Goal: Information Seeking & Learning: Learn about a topic

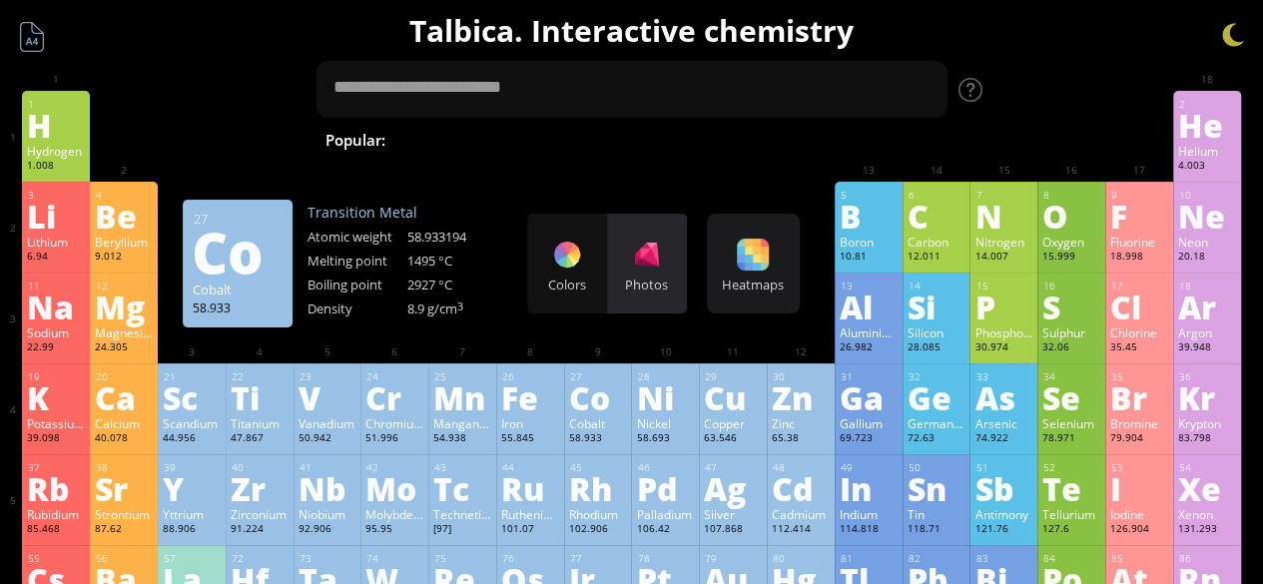
click at [660, 284] on div "Photos" at bounding box center [647, 285] width 80 height 18
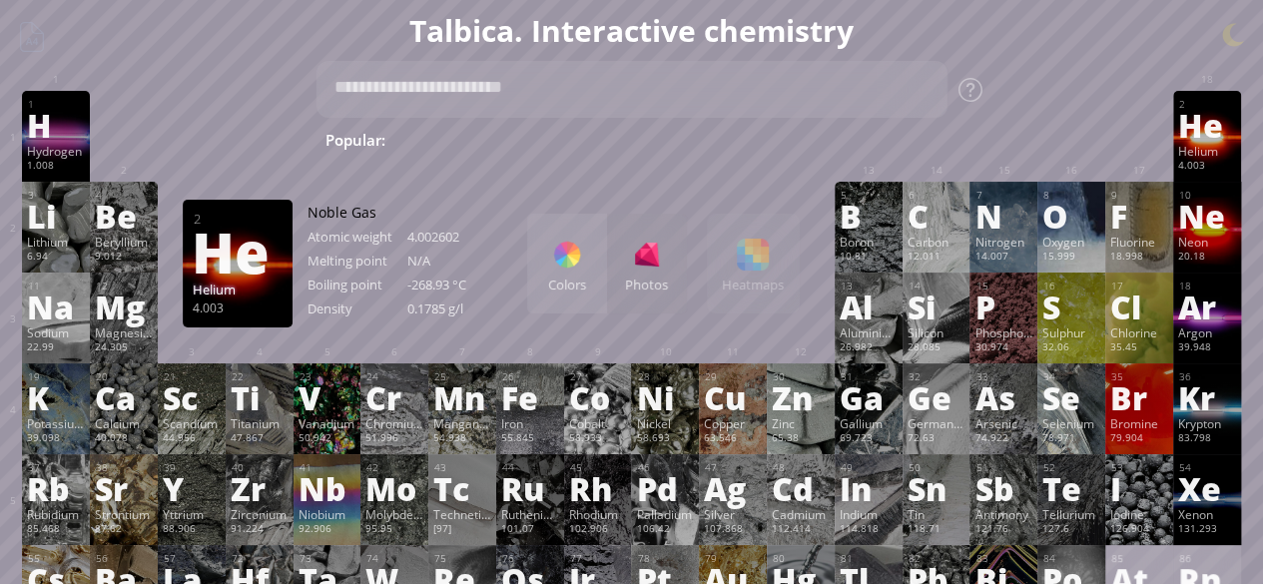
click at [1194, 149] on div "Helium" at bounding box center [1207, 151] width 58 height 16
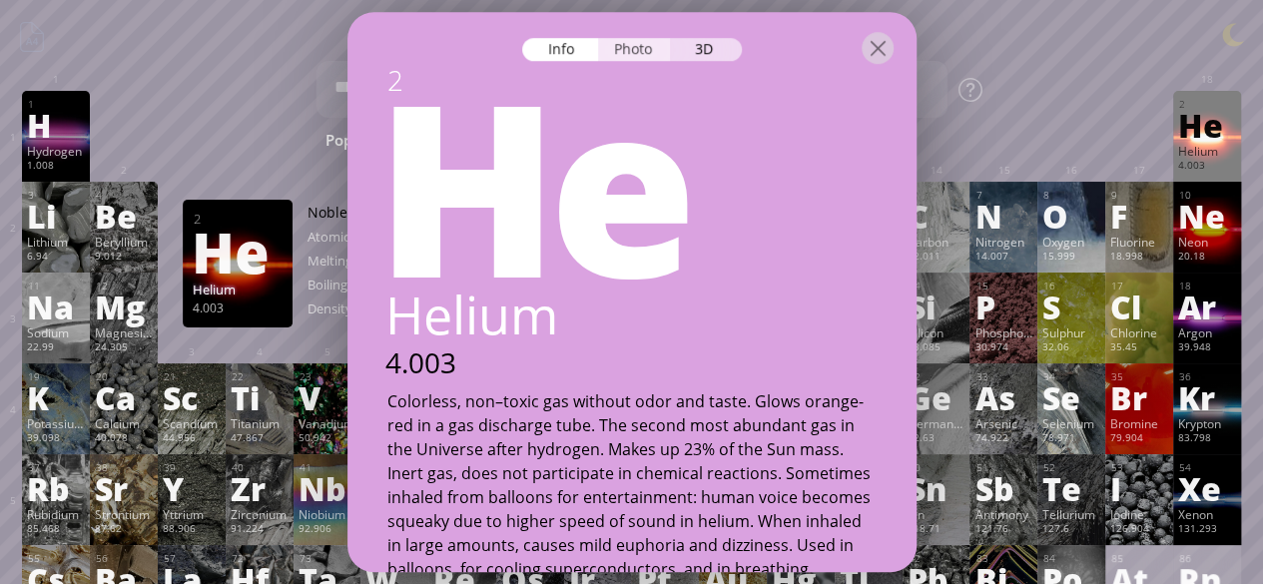
click at [609, 45] on div "Photo" at bounding box center [634, 49] width 72 height 23
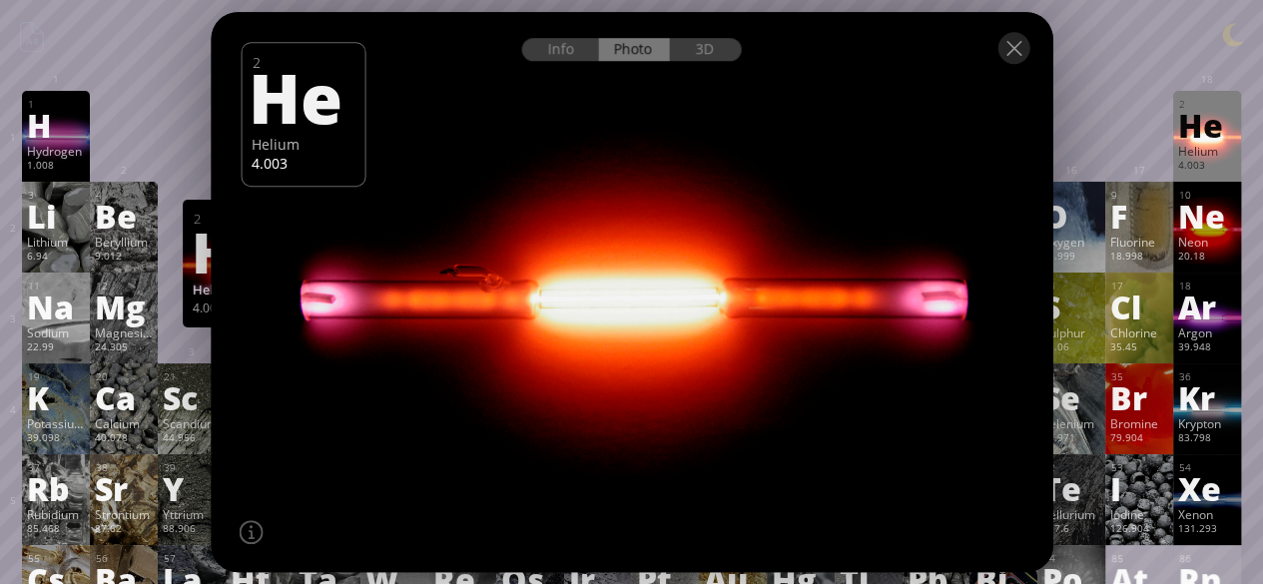
drag, startPoint x: 606, startPoint y: 318, endPoint x: 547, endPoint y: 285, distance: 67.5
click at [547, 285] on div at bounding box center [631, 292] width 849 height 566
click at [600, 296] on div at bounding box center [631, 292] width 849 height 566
drag, startPoint x: 600, startPoint y: 296, endPoint x: 561, endPoint y: 368, distance: 81.7
click at [561, 368] on div at bounding box center [631, 292] width 849 height 566
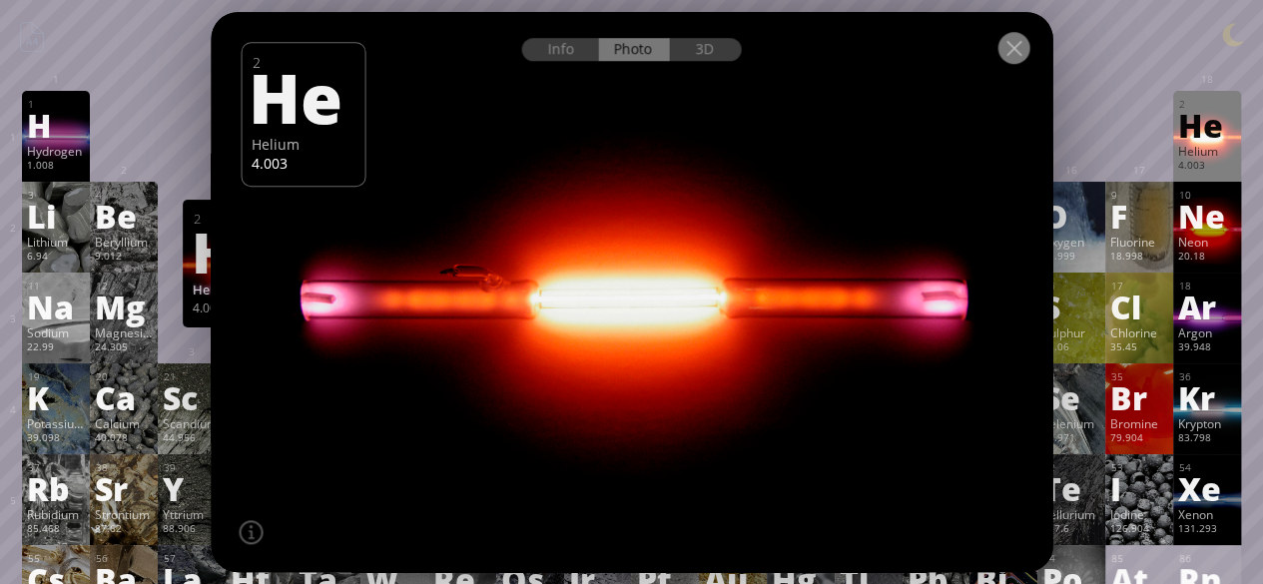
click at [1012, 47] on div at bounding box center [1013, 48] width 32 height 32
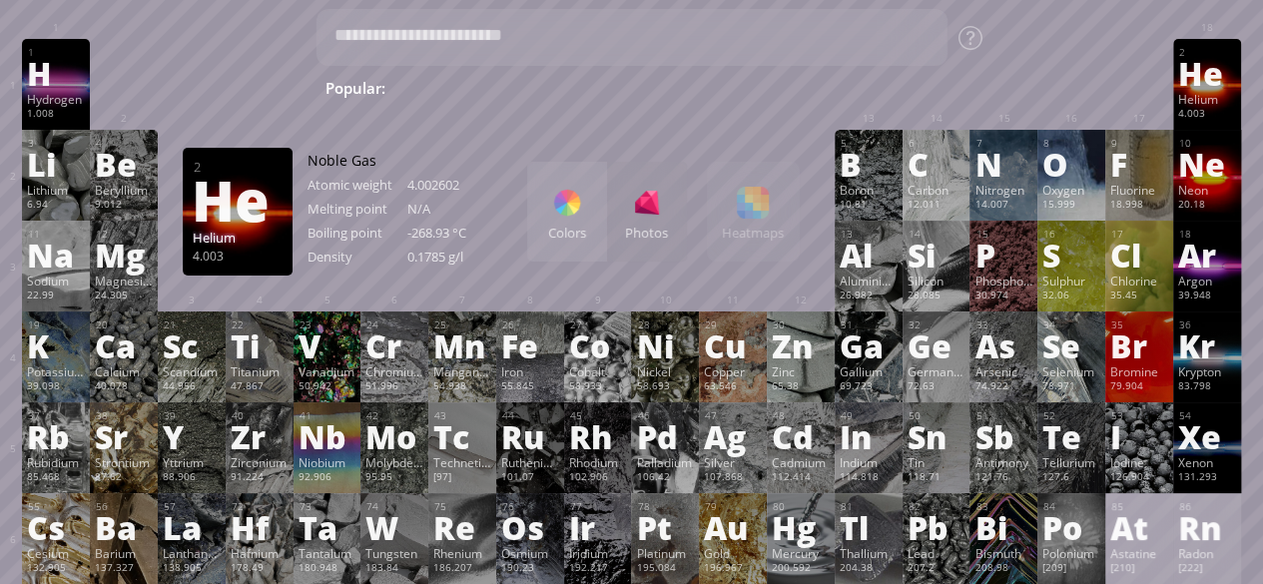
scroll to position [104, 0]
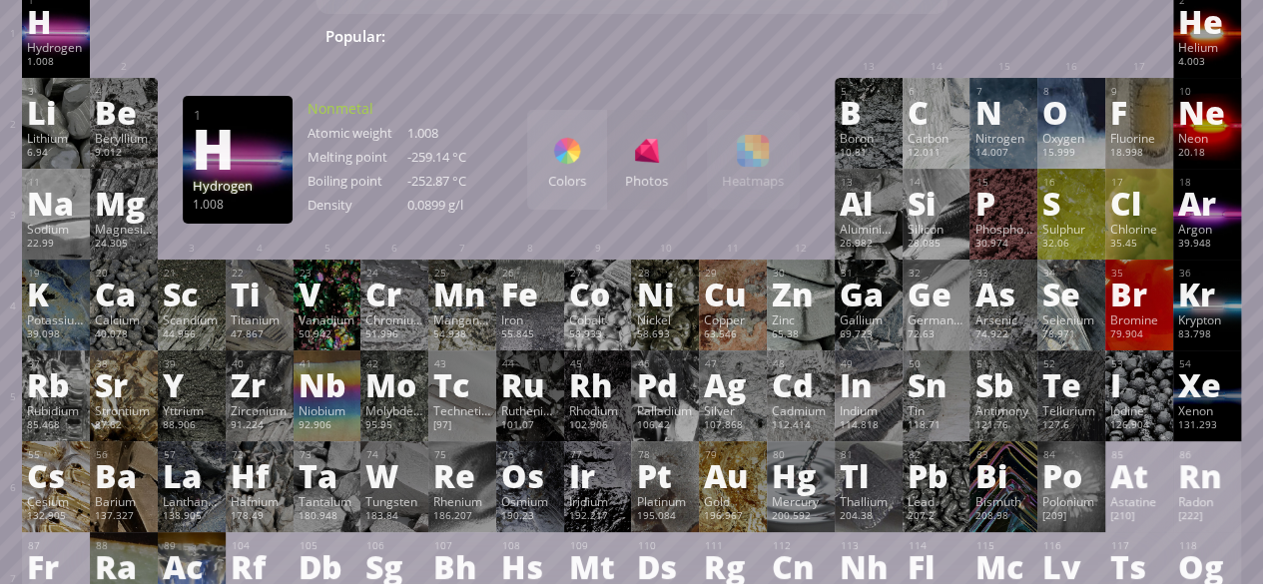
click at [42, 54] on div "Hydrogen" at bounding box center [56, 47] width 58 height 16
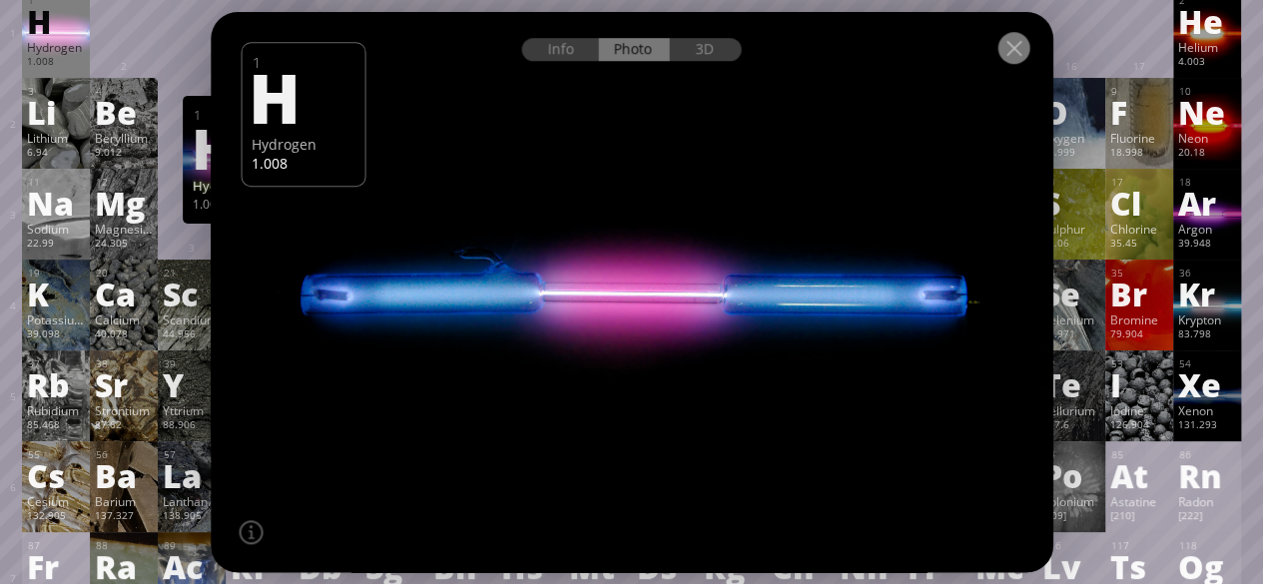
click at [1006, 59] on div at bounding box center [1013, 48] width 32 height 32
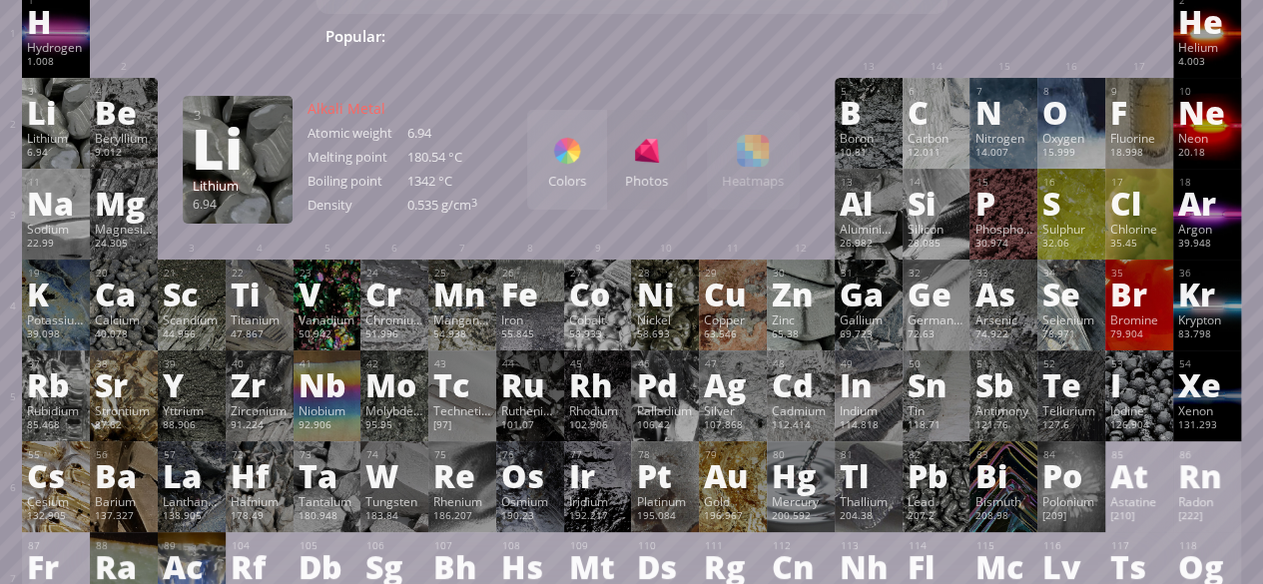
click at [52, 159] on div "6.94" at bounding box center [56, 154] width 58 height 16
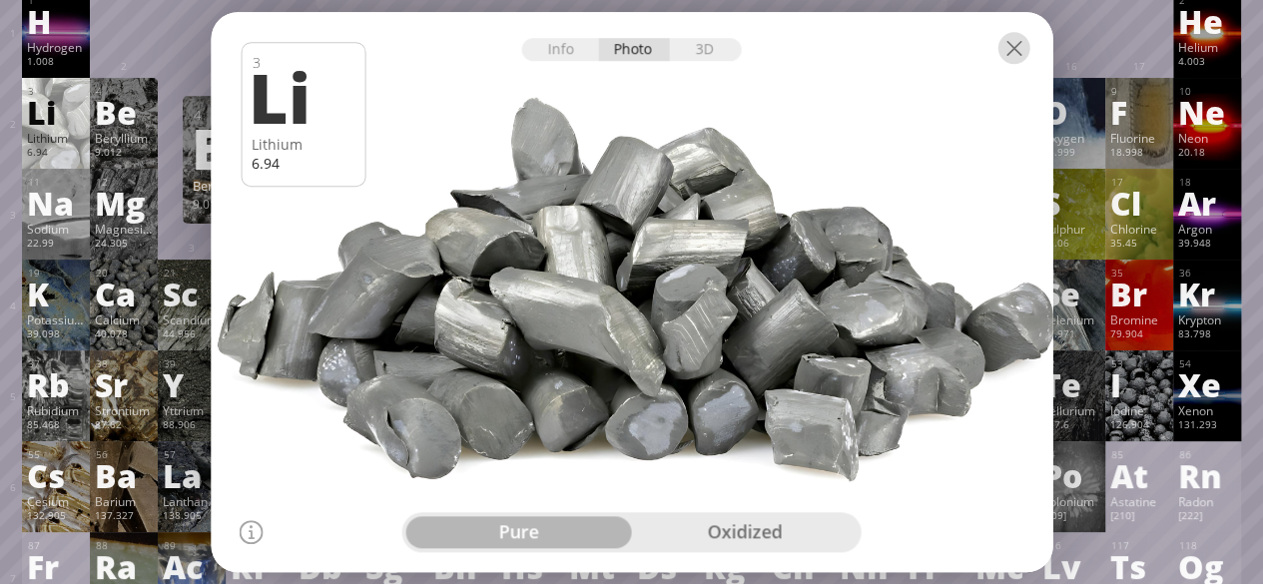
click at [1012, 55] on div at bounding box center [1013, 48] width 32 height 32
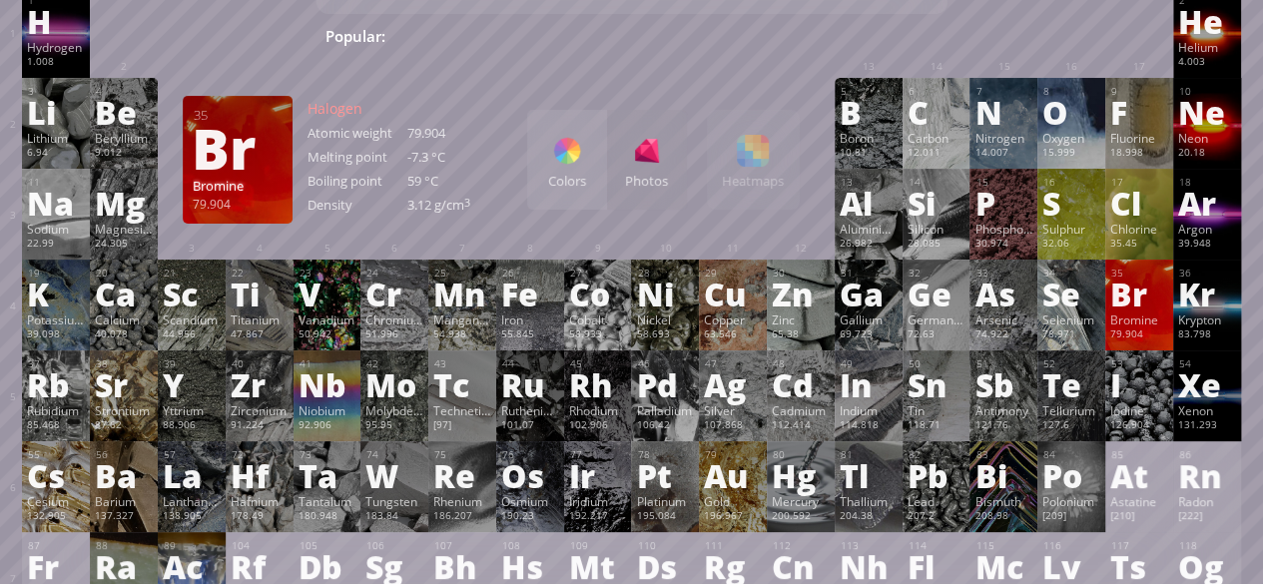
click at [1168, 295] on div "Br" at bounding box center [1139, 294] width 58 height 32
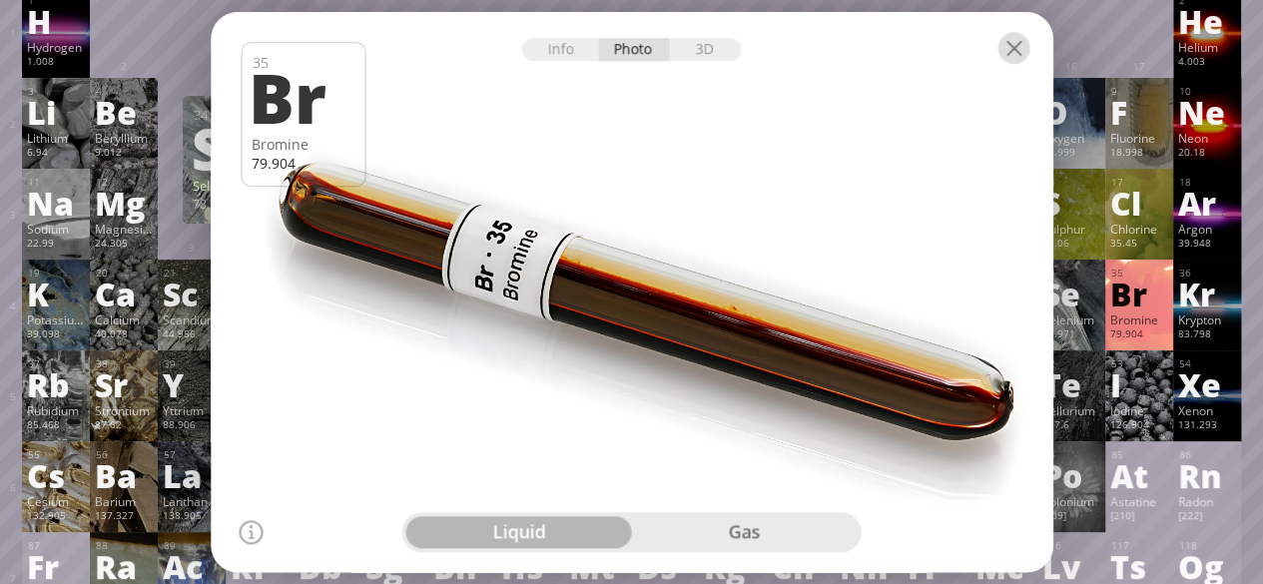
click at [1004, 43] on div at bounding box center [1013, 48] width 32 height 32
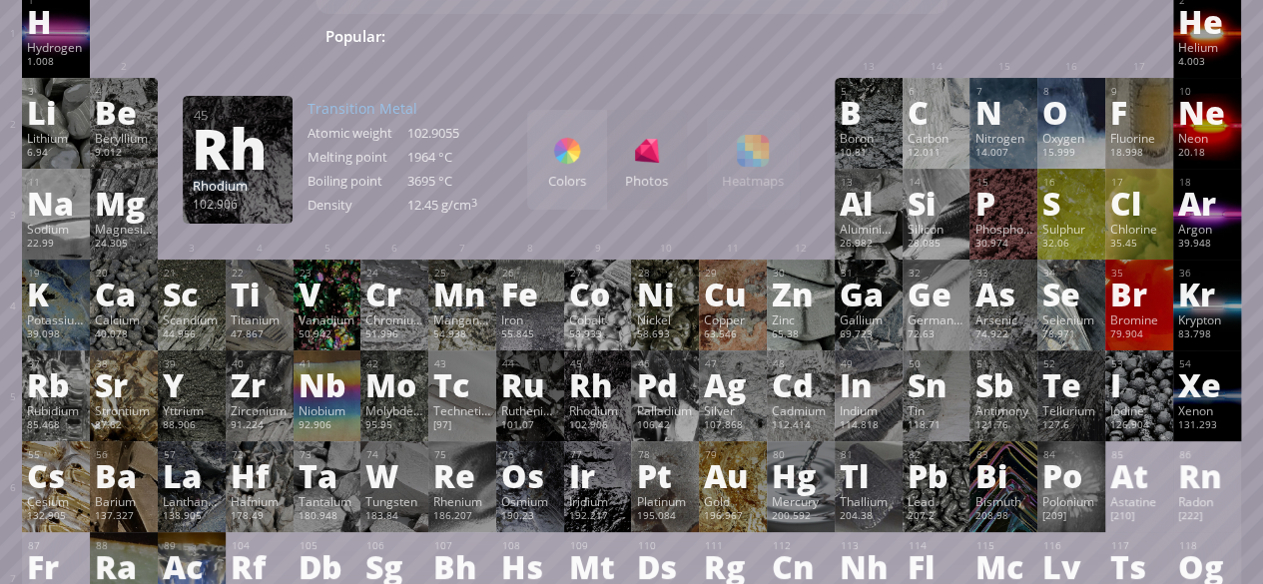
scroll to position [299, 0]
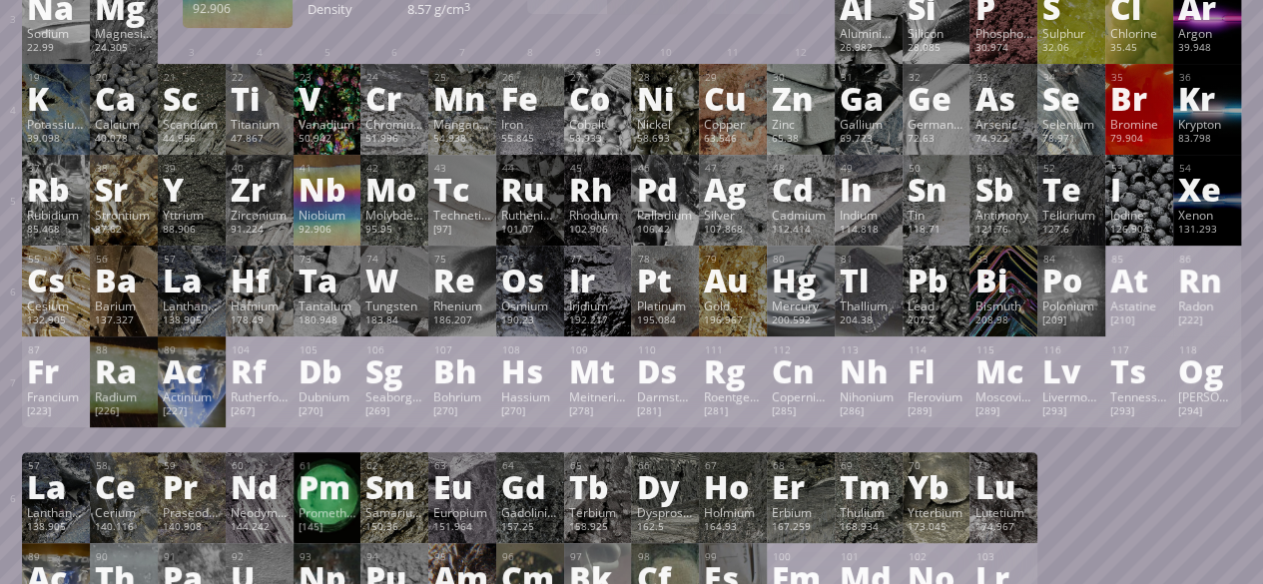
click at [339, 203] on div "Nb" at bounding box center [327, 189] width 58 height 32
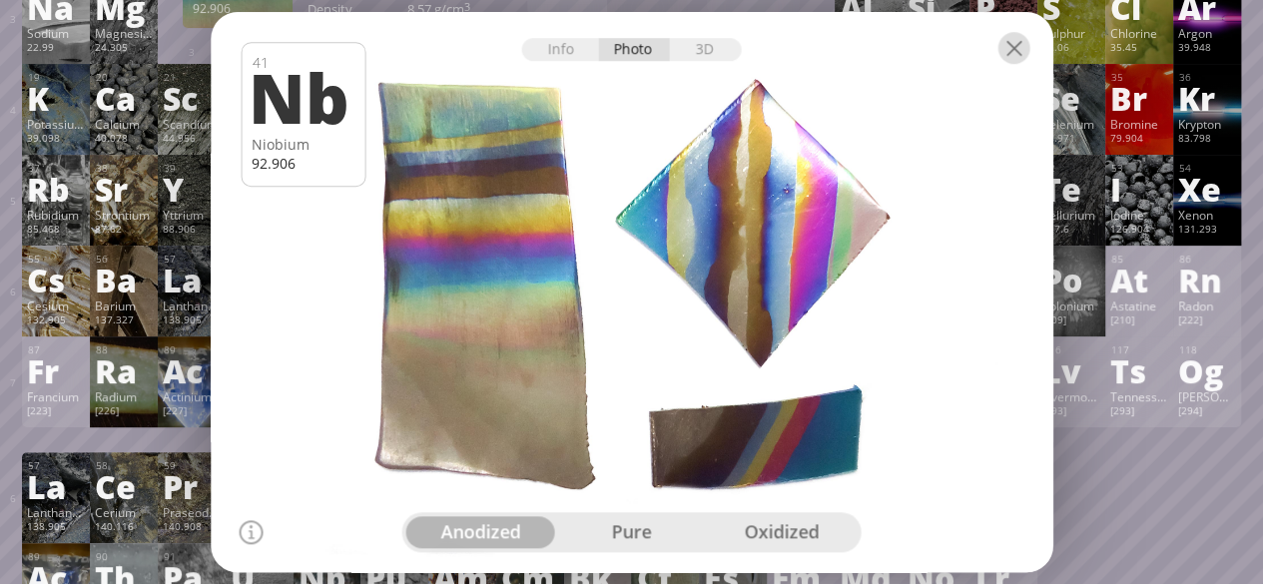
click at [1014, 43] on div at bounding box center [1013, 48] width 32 height 32
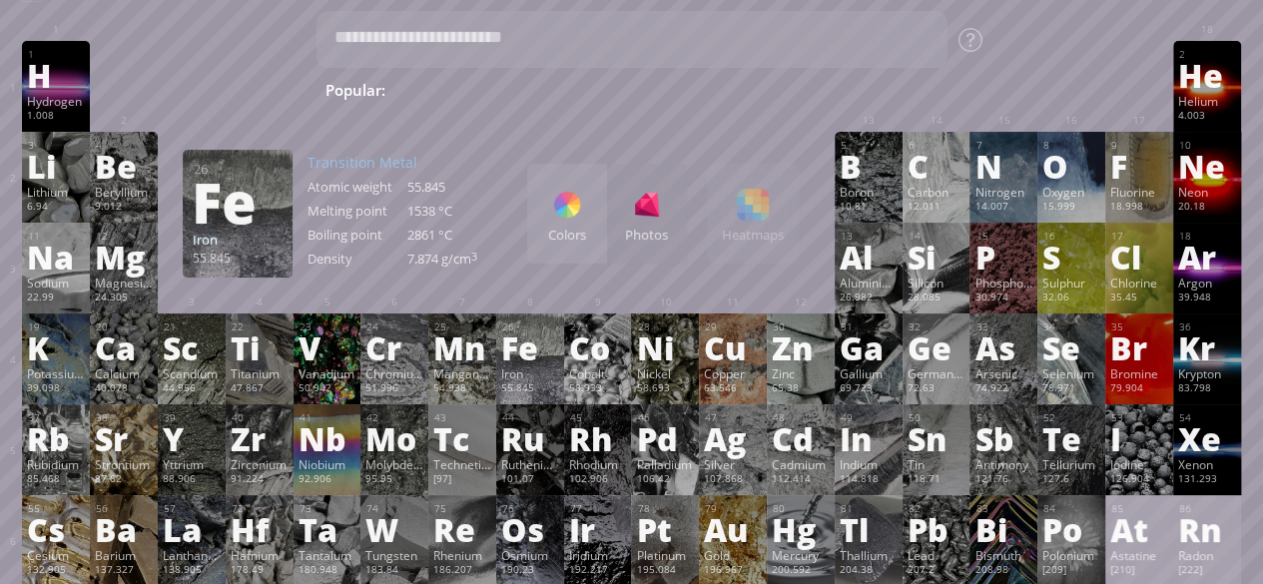
scroll to position [0, 0]
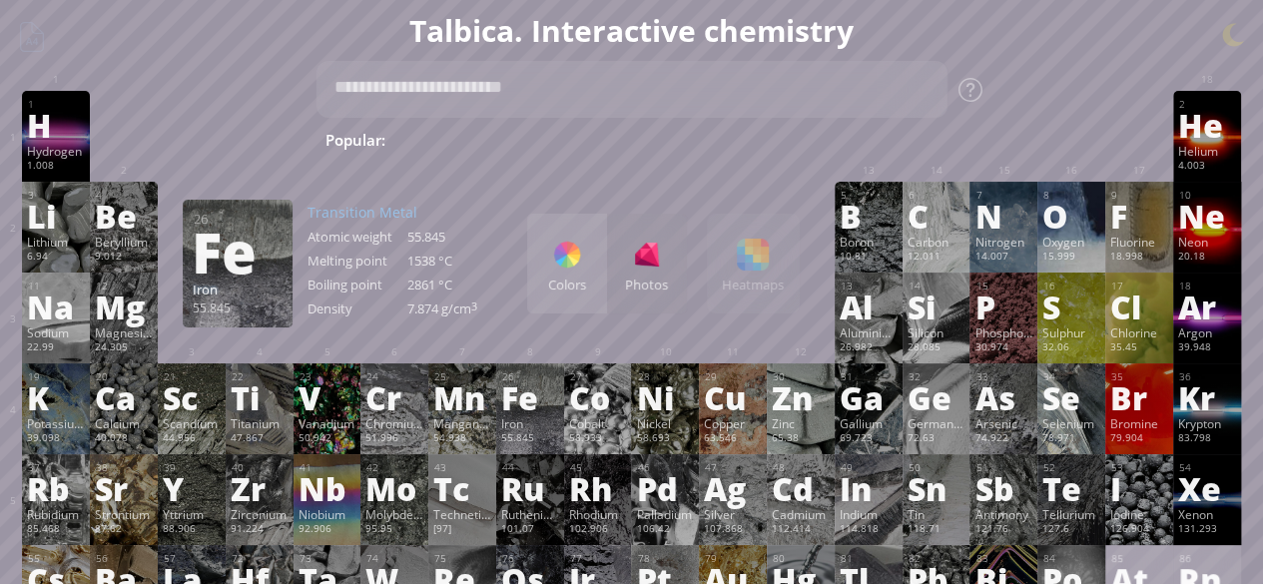
click at [583, 270] on div at bounding box center [567, 255] width 32 height 32
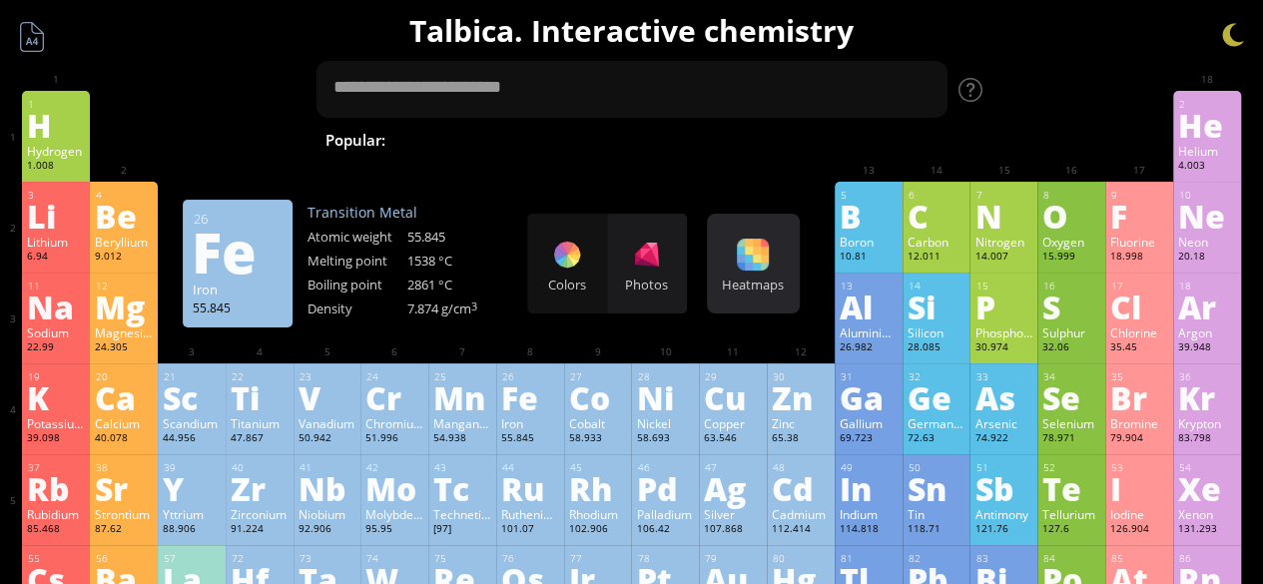
click at [763, 290] on div "Heatmaps" at bounding box center [753, 285] width 83 height 18
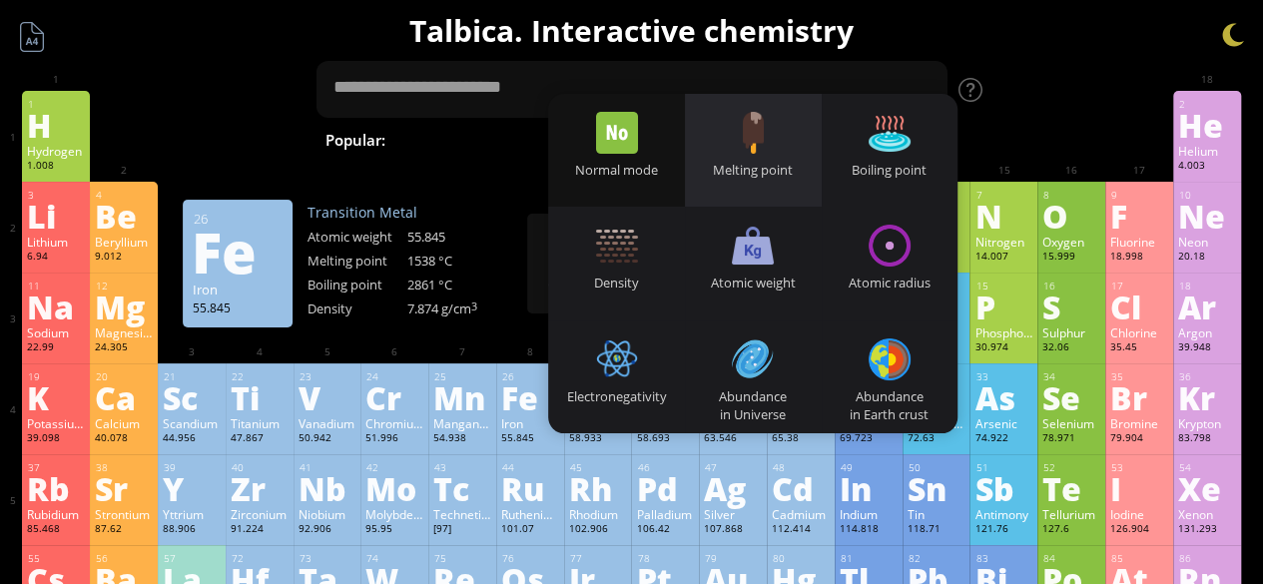
click at [761, 171] on div "Melting point" at bounding box center [753, 170] width 137 height 18
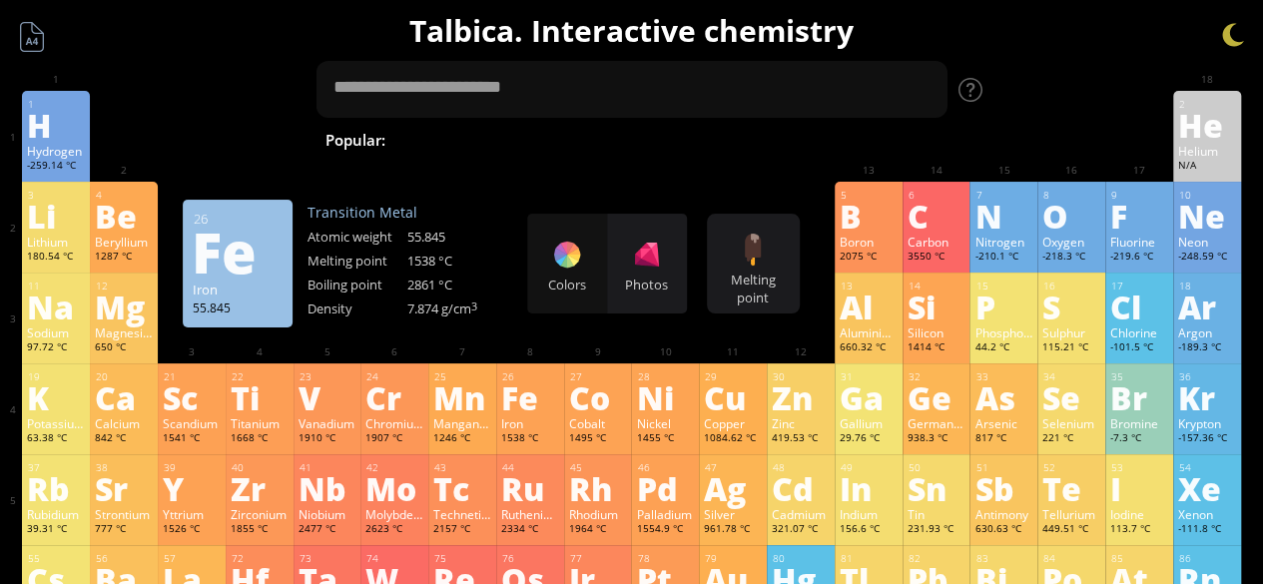
click at [581, 255] on div "Colors Photos" at bounding box center [607, 264] width 160 height 100
click at [658, 273] on div "Photos" at bounding box center [647, 264] width 80 height 100
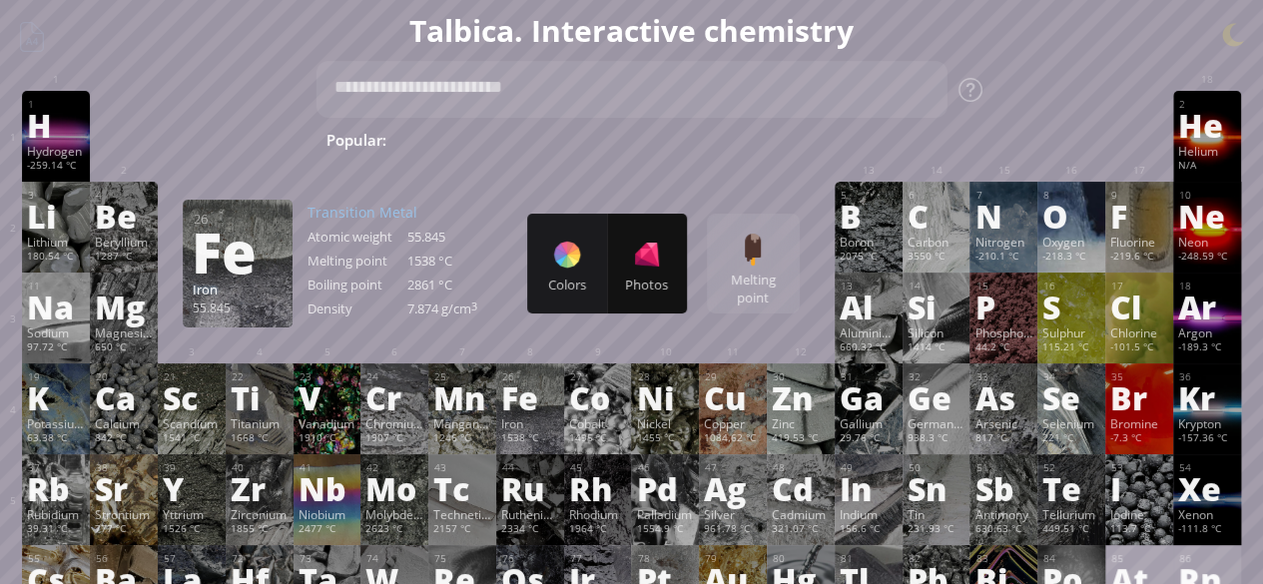
click at [769, 270] on div "Colors Photos Melting point Heatmaps Normal mode Melting point Boiling point De…" at bounding box center [663, 264] width 273 height 100
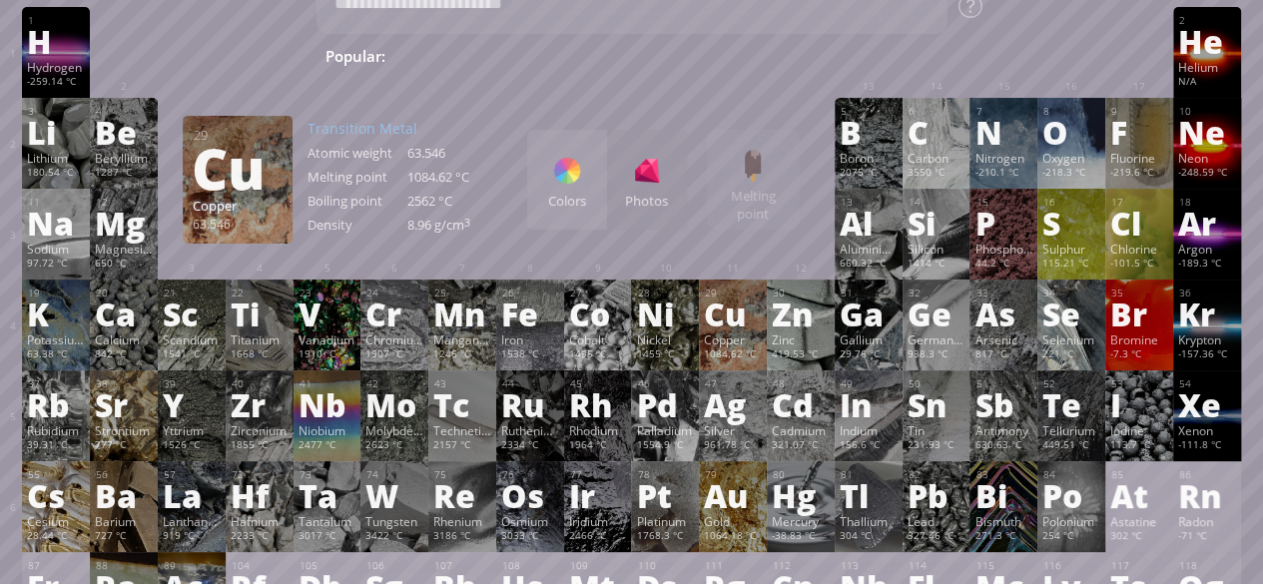
scroll to position [73, 0]
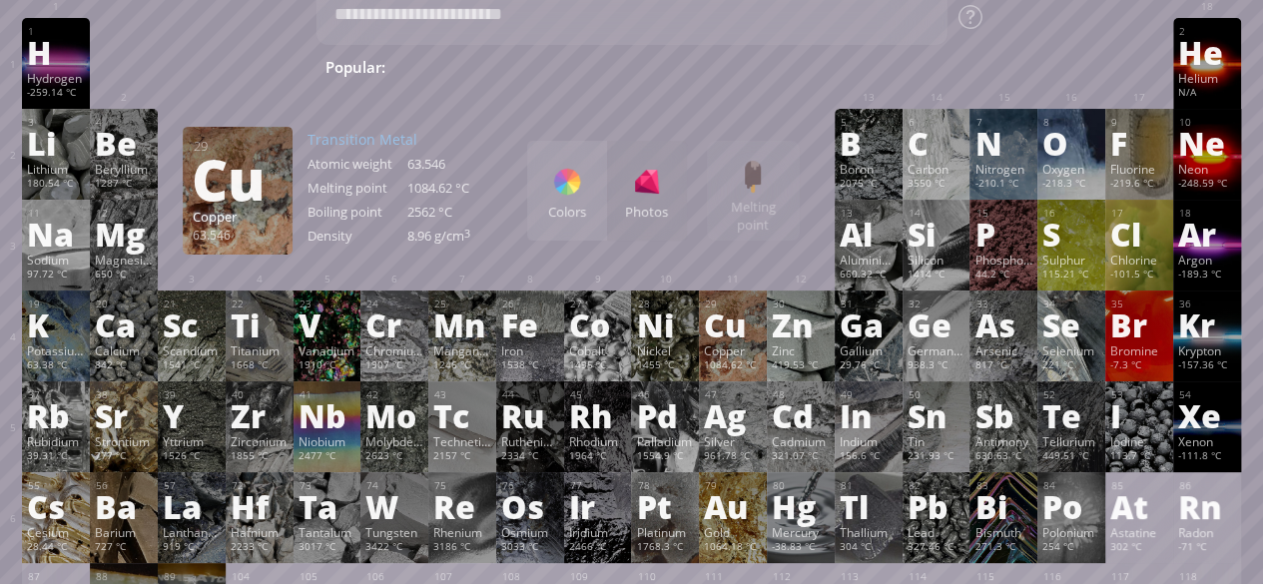
click at [941, 69] on span "Methane" at bounding box center [984, 67] width 87 height 24
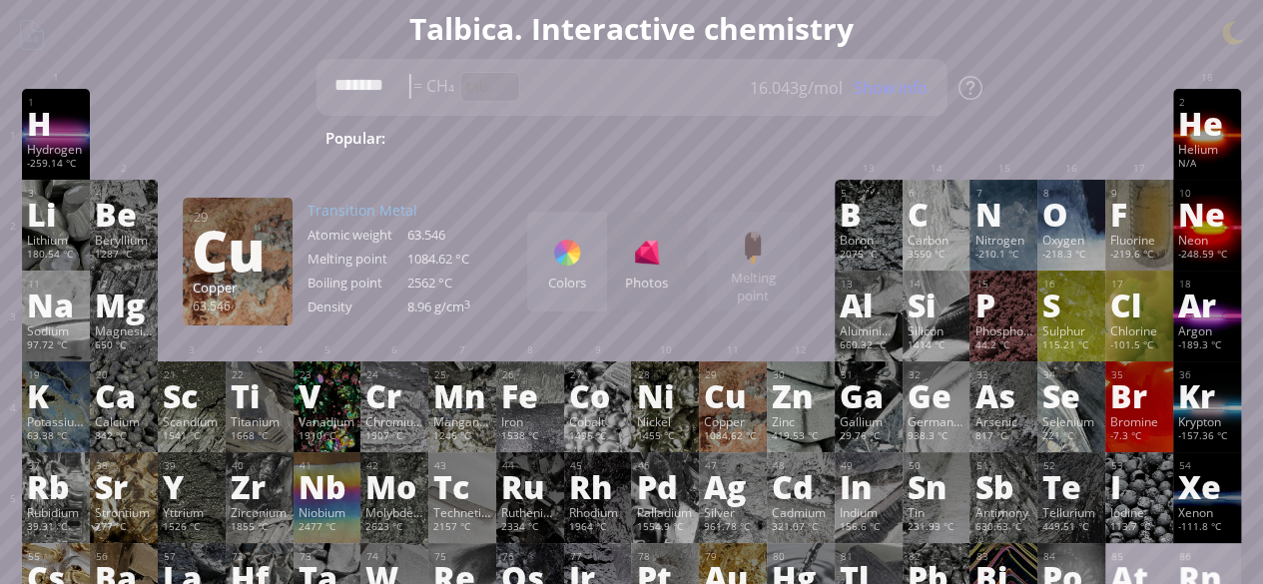
scroll to position [0, 0]
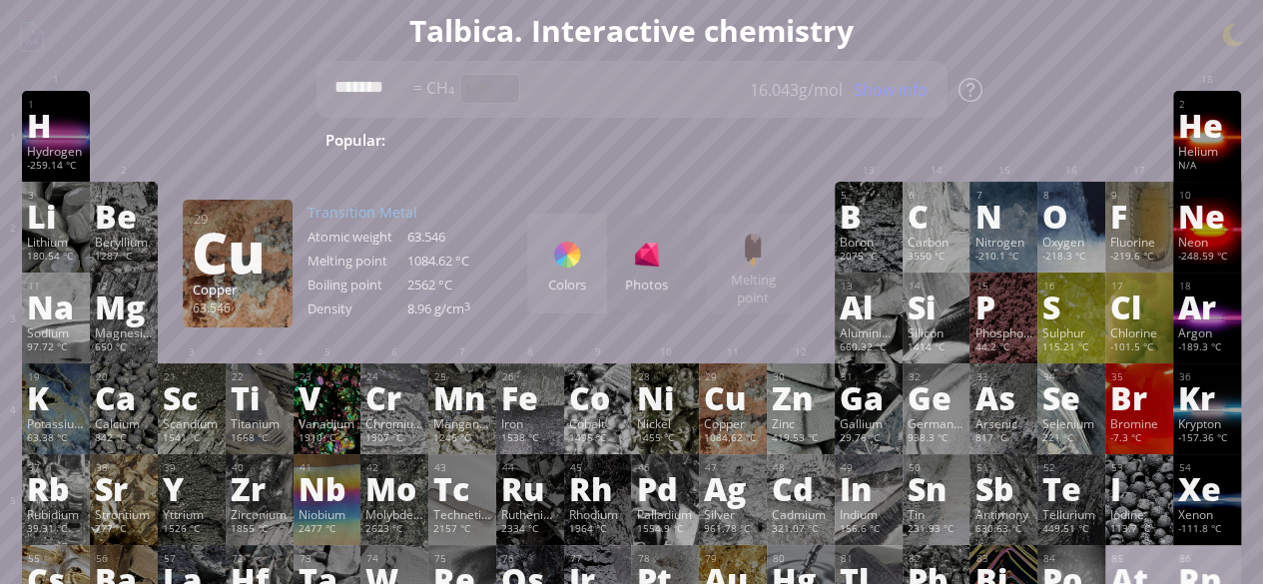
click at [516, 94] on div "tab" at bounding box center [489, 89] width 60 height 30
type textarea "***"
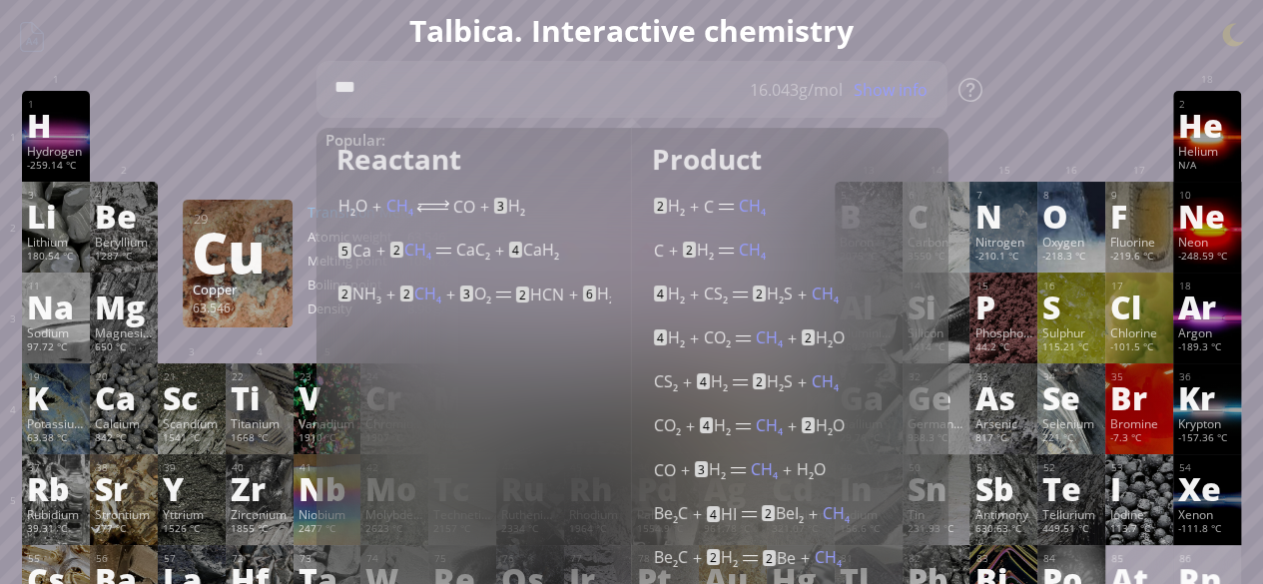
click at [1017, 94] on div at bounding box center [1003, 106] width 68 height 30
